Goal: Information Seeking & Learning: Learn about a topic

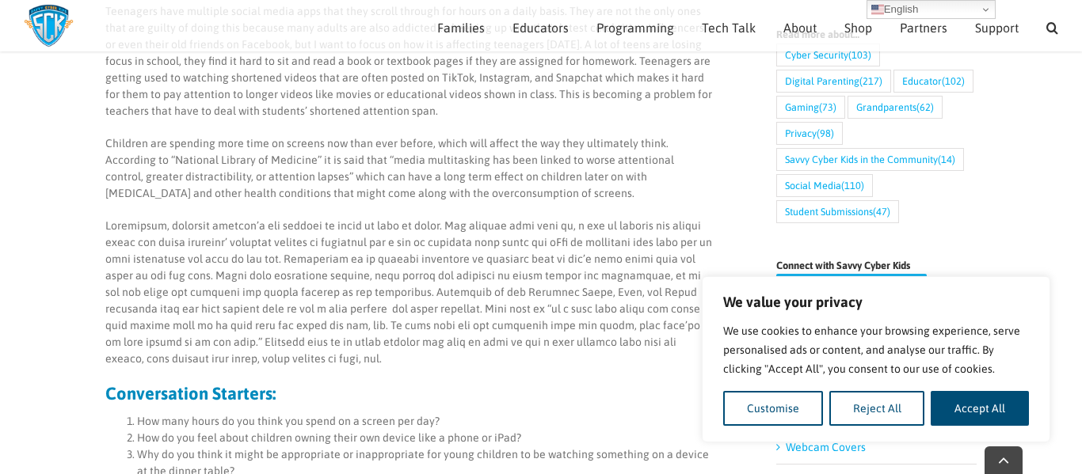
scroll to position [660, 0]
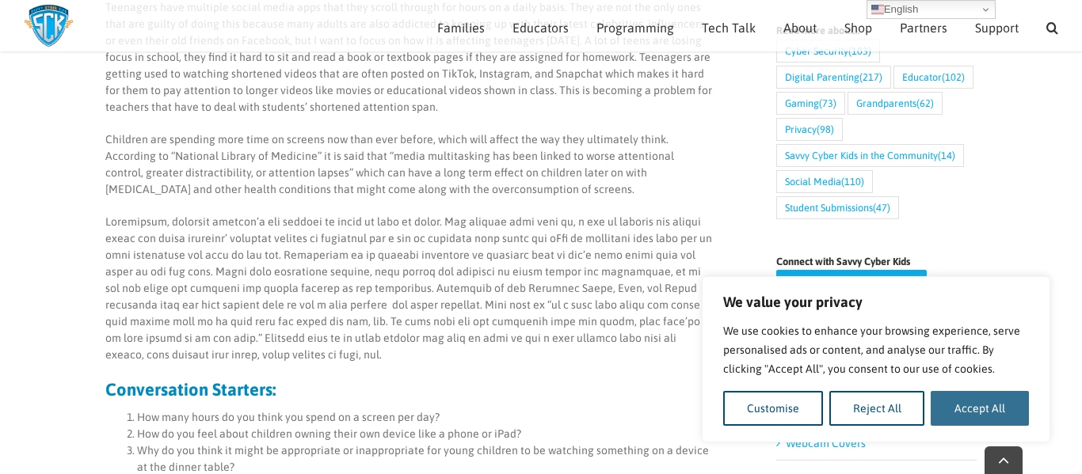
click at [957, 412] on button "Accept All" at bounding box center [979, 408] width 98 height 35
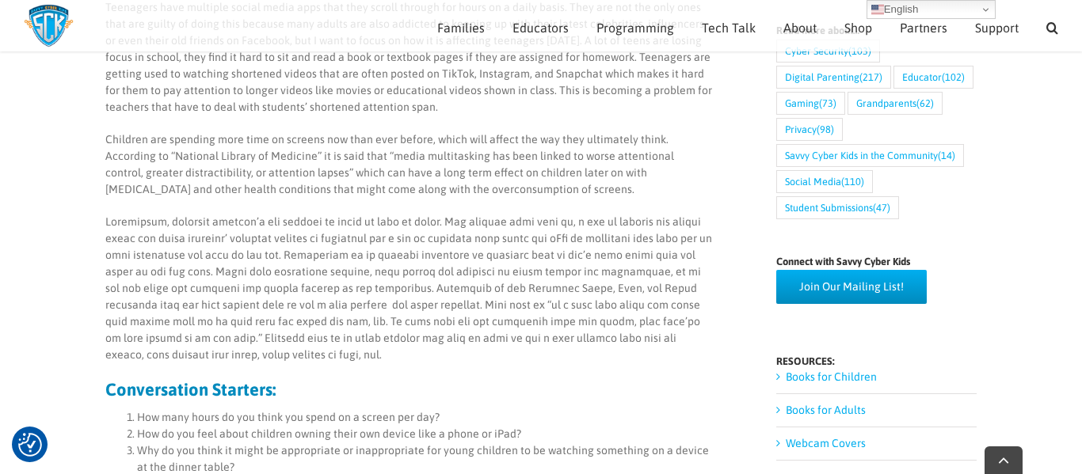
checkbox input "true"
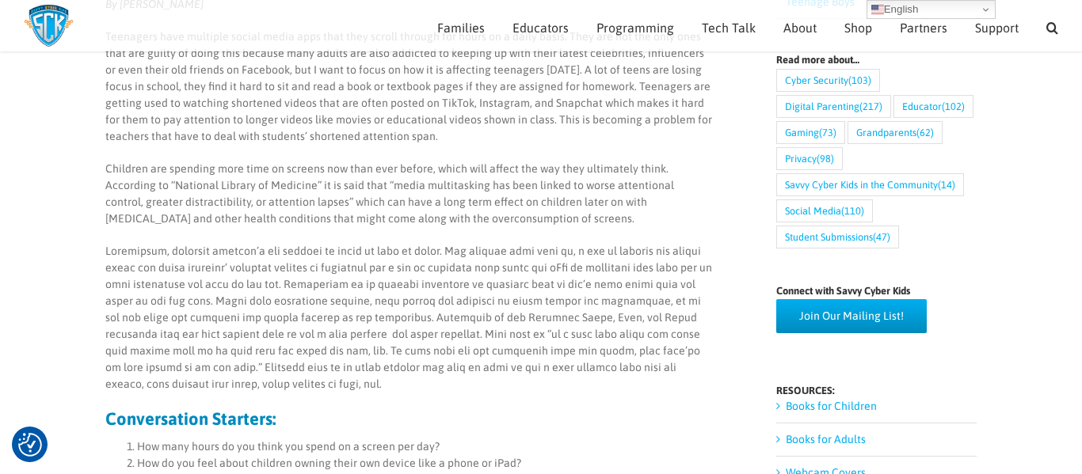
scroll to position [625, 0]
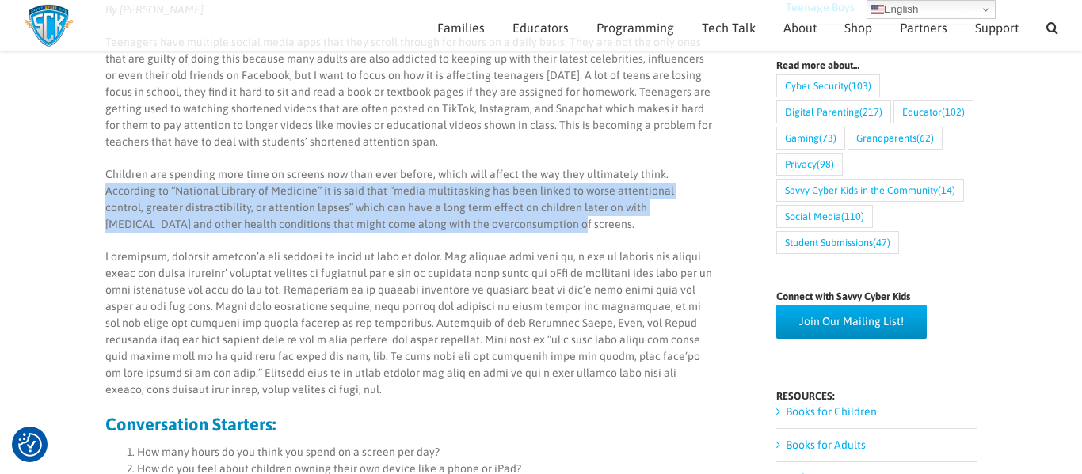
drag, startPoint x: 661, startPoint y: 169, endPoint x: 641, endPoint y: 227, distance: 61.8
click at [641, 227] on p "Children are spending more time on screens now than ever before, which will aff…" at bounding box center [408, 199] width 607 height 67
copy p "According to “National Library of Medicine” it is said that “media multitasking…"
click at [750, 212] on div "How Social Media affects the Attention Span of Kids By [PERSON_NAME] Teenagers …" at bounding box center [540, 301] width 871 height 1526
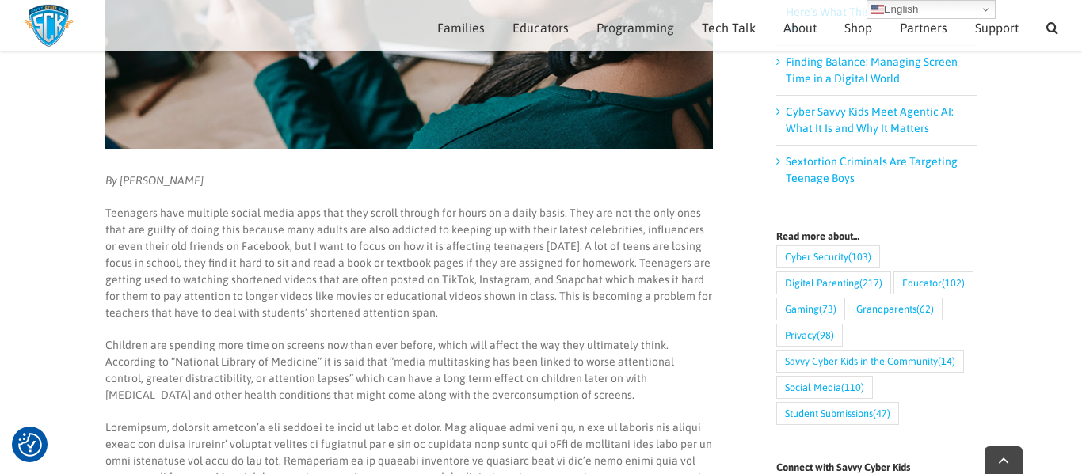
scroll to position [456, 0]
